Goal: Information Seeking & Learning: Understand process/instructions

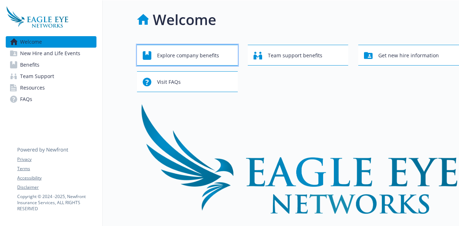
click at [193, 57] on span "Explore company benefits" at bounding box center [188, 56] width 62 height 14
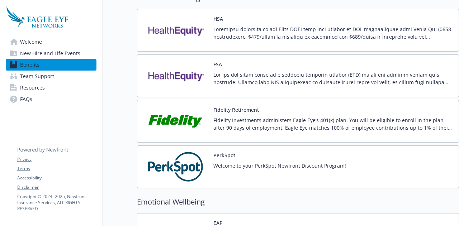
scroll to position [742, 0]
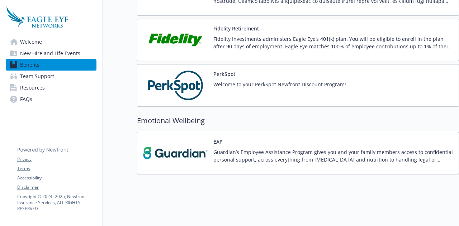
click at [42, 73] on span "Team Support" at bounding box center [37, 76] width 34 height 11
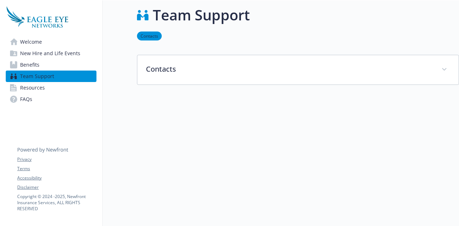
click at [43, 56] on span "New Hire and Life Events" at bounding box center [50, 53] width 60 height 11
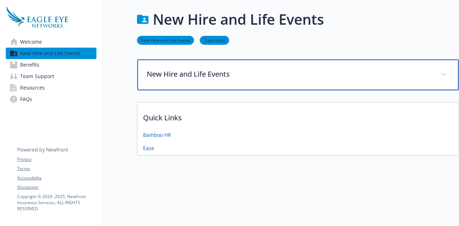
click at [221, 69] on p "New Hire and Life Events" at bounding box center [289, 74] width 285 height 11
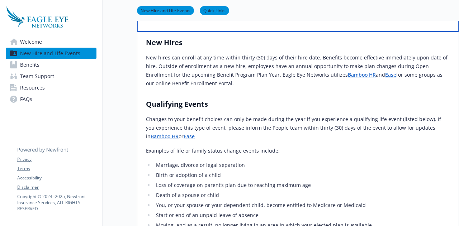
scroll to position [59, 5]
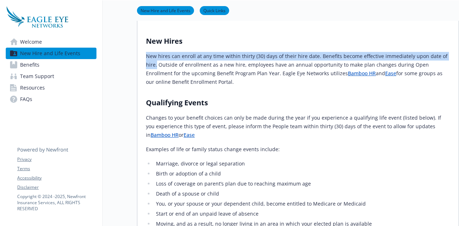
drag, startPoint x: 140, startPoint y: 57, endPoint x: 446, endPoint y: 58, distance: 306.1
click at [446, 58] on div "New Hires New hires can enroll at any time within thirty (30) days of their hir…" at bounding box center [297, 153] width 321 height 247
copy p "New hires can enroll at any time within thirty (30) days of their hire date. Be…"
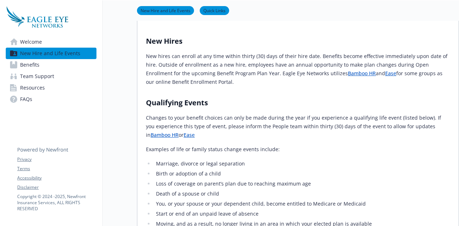
click at [233, 75] on p "New hires can enroll at any time within thirty (30) days of their hire date. Be…" at bounding box center [298, 69] width 304 height 34
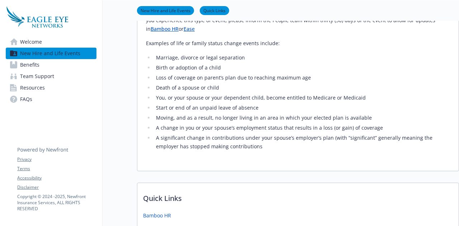
scroll to position [232, 5]
